Goal: Entertainment & Leisure: Consume media (video, audio)

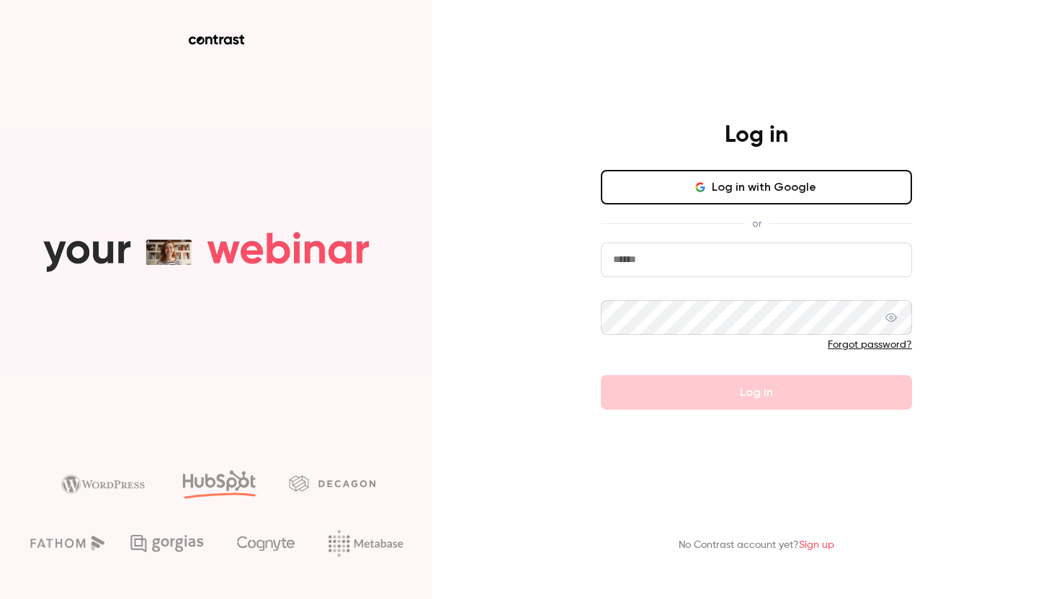
click at [683, 173] on button "Log in with Google" at bounding box center [756, 187] width 311 height 35
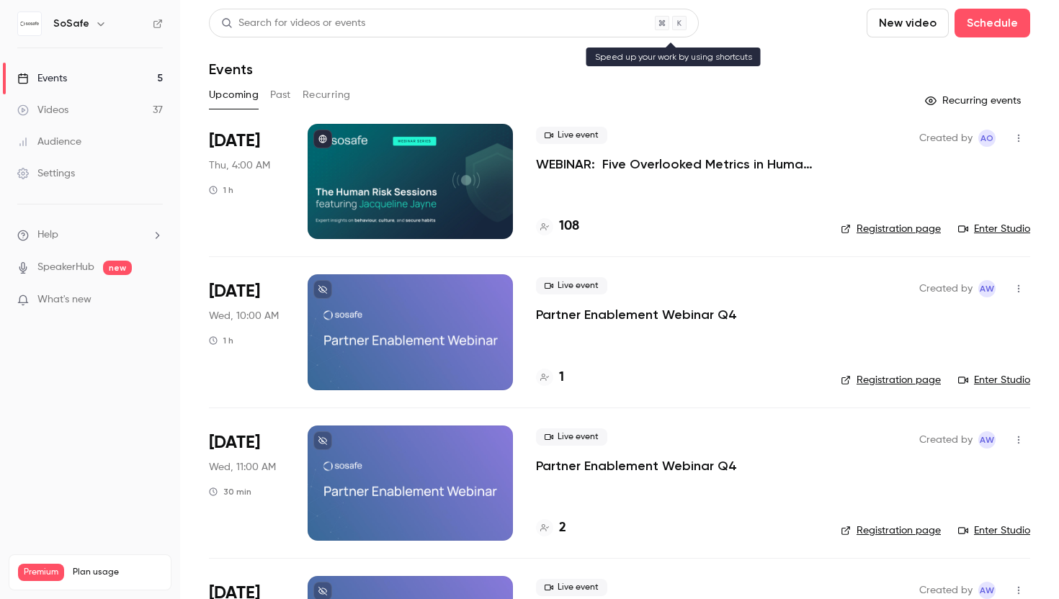
click at [512, 22] on div "Search for videos or events" at bounding box center [454, 23] width 490 height 29
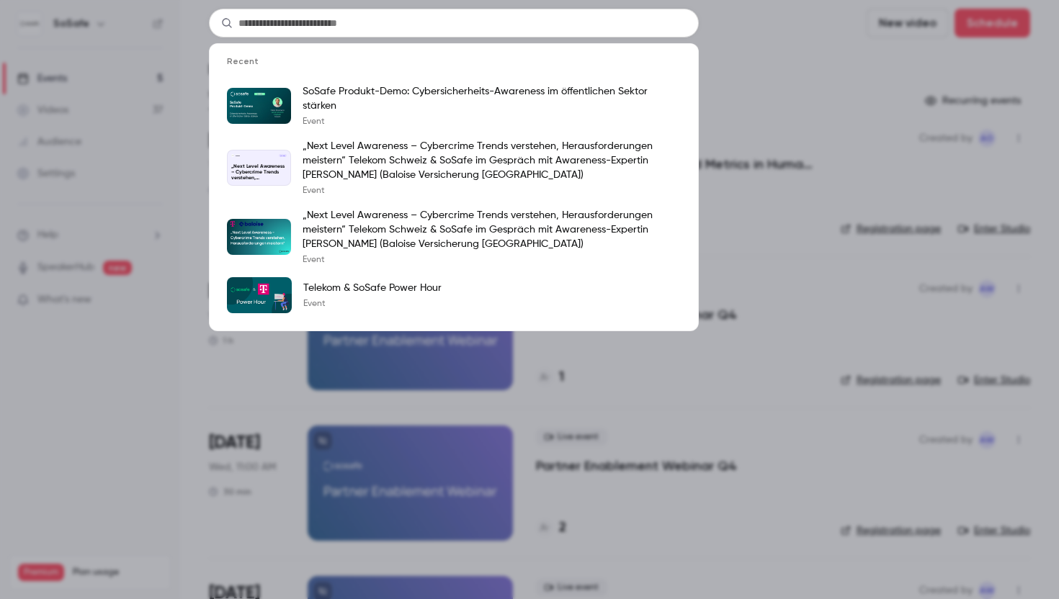
click at [512, 22] on input "text" at bounding box center [454, 23] width 490 height 29
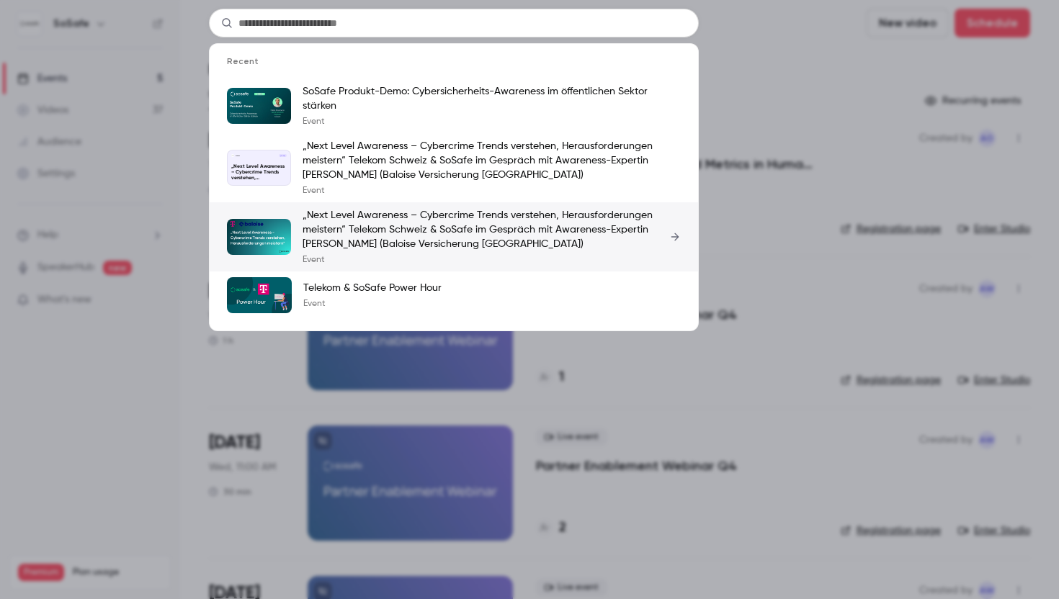
click at [411, 246] on p "„Next Level Awareness – Cybercrime Trends verstehen, Herausforderungen meistern…" at bounding box center [491, 229] width 378 height 43
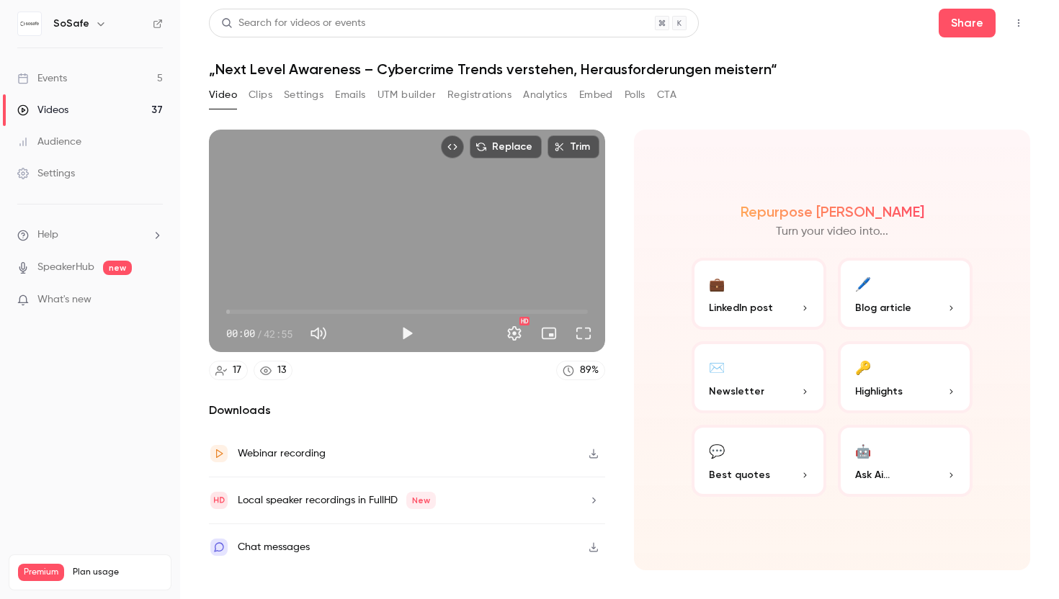
click at [593, 457] on icon "button" at bounding box center [593, 453] width 9 height 9
